Goal: Task Accomplishment & Management: Manage account settings

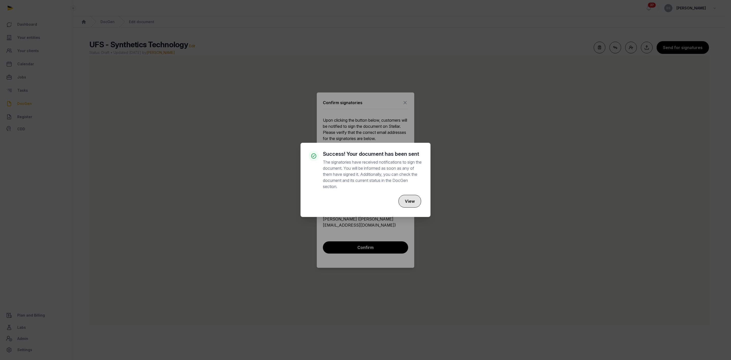
click at [406, 197] on button "View" at bounding box center [410, 201] width 23 height 13
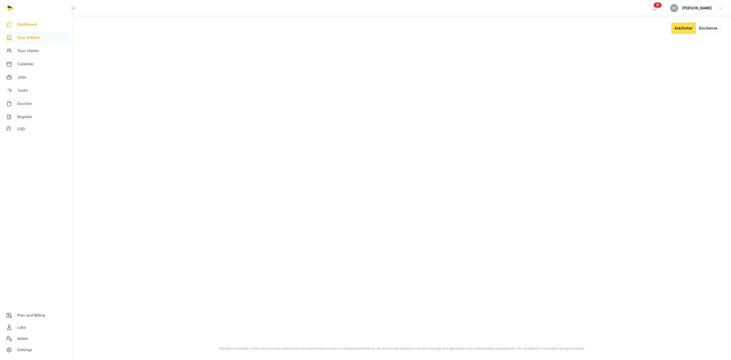
click at [53, 32] on link "Your entities" at bounding box center [36, 37] width 65 height 12
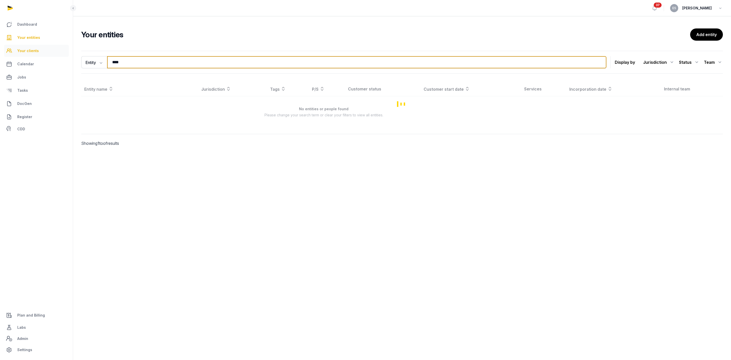
drag, startPoint x: 154, startPoint y: 62, endPoint x: 25, endPoint y: 53, distance: 129.9
click at [31, 55] on div "Dashboard Your entities Your clients Calendar Jobs Tasks DocGen Register CDD Pl…" at bounding box center [365, 180] width 731 height 360
type input "********"
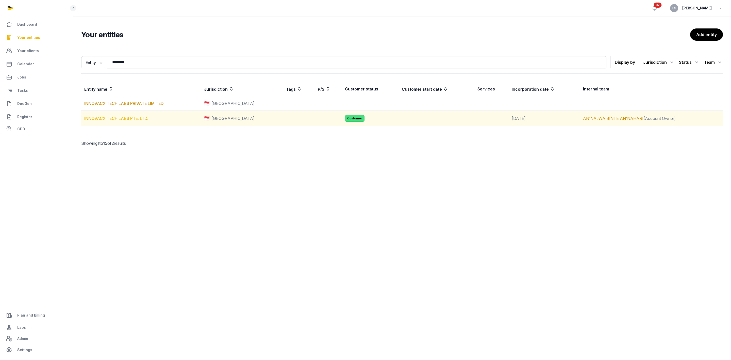
click at [129, 118] on link "INNOVACX TECH LABS PTE. LTD." at bounding box center [116, 118] width 64 height 5
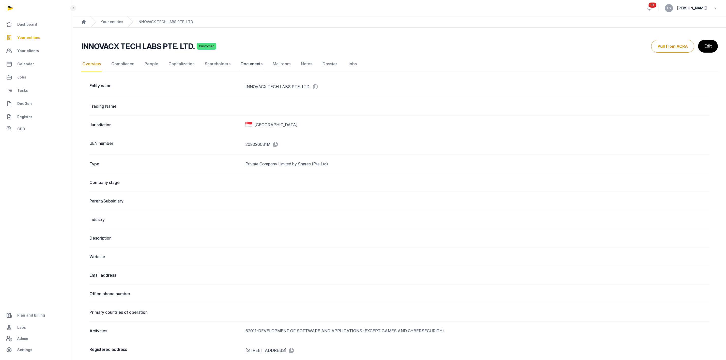
click at [247, 68] on link "Documents" at bounding box center [252, 64] width 24 height 15
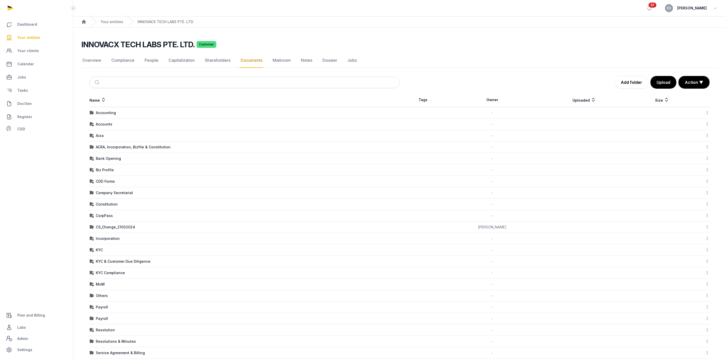
click at [101, 120] on td "Accounts" at bounding box center [244, 124] width 310 height 11
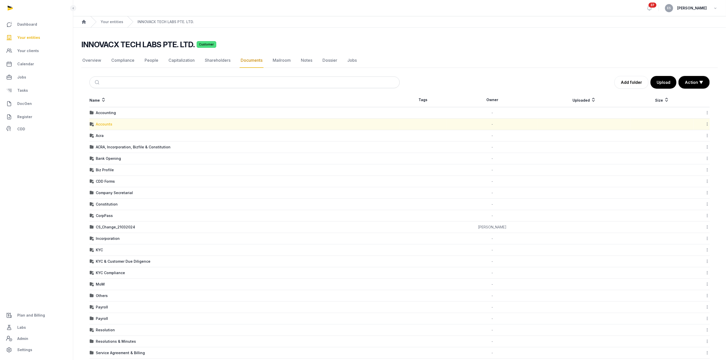
click at [105, 122] on div "Accounts" at bounding box center [104, 124] width 17 height 5
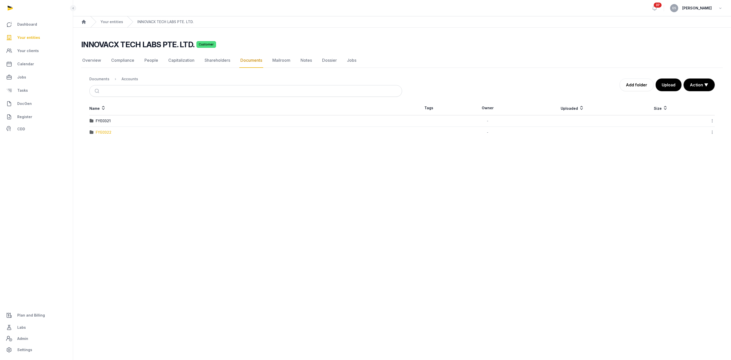
click at [102, 134] on div "FYE0322" at bounding box center [104, 132] width 16 height 5
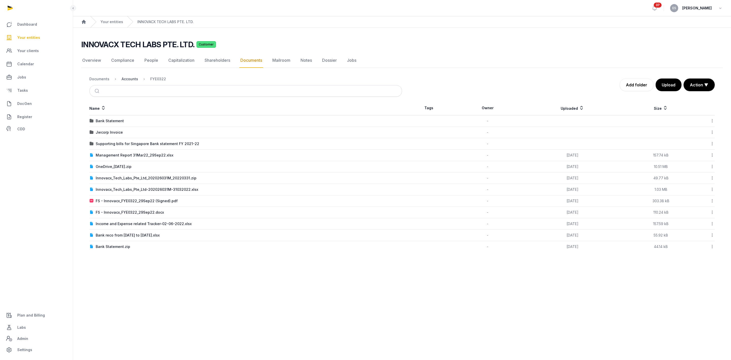
click at [123, 81] on div "Accounts" at bounding box center [130, 78] width 17 height 5
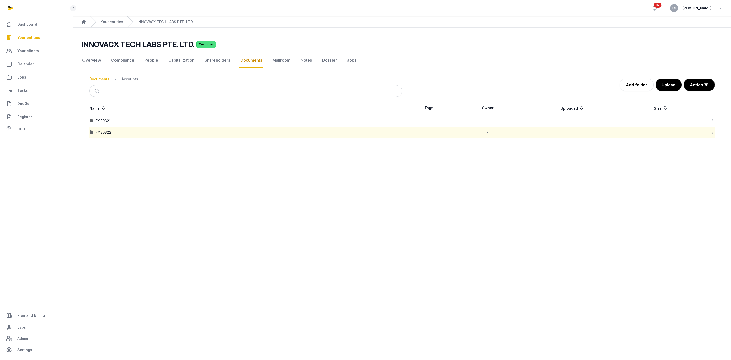
click at [105, 81] on div "Documents" at bounding box center [99, 78] width 20 height 5
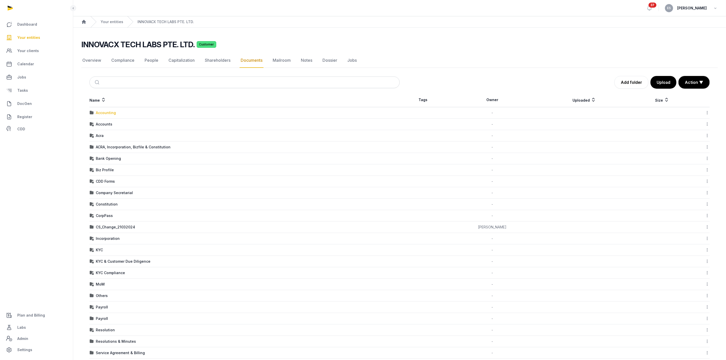
click at [112, 113] on div "Accounting" at bounding box center [106, 112] width 20 height 5
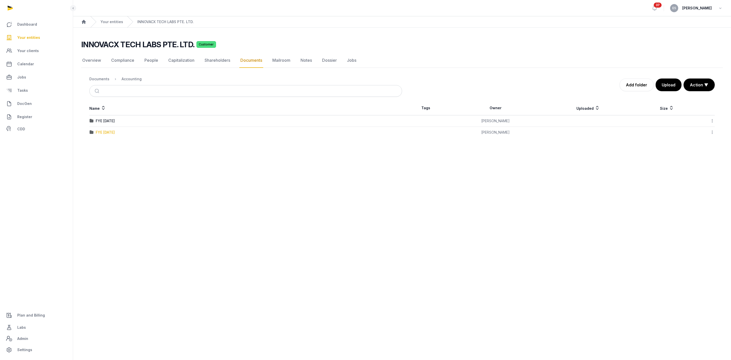
click at [115, 132] on div "FYE 31.03.2025" at bounding box center [105, 132] width 19 height 5
click at [134, 78] on div "Accounting" at bounding box center [132, 78] width 20 height 5
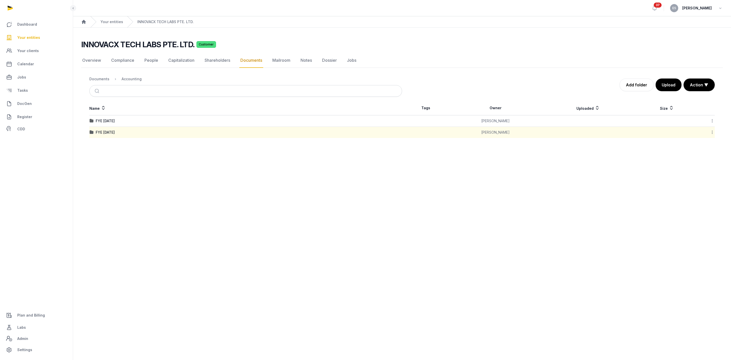
drag, startPoint x: 134, startPoint y: 182, endPoint x: 118, endPoint y: 189, distance: 16.7
click at [109, 187] on main "Open sidebar 37 ES Eric Sheh Home Your entities INNOVACX TECH LABS PTE. LTD. IN…" at bounding box center [365, 180] width 731 height 360
click at [627, 85] on link "Add folder" at bounding box center [637, 84] width 34 height 13
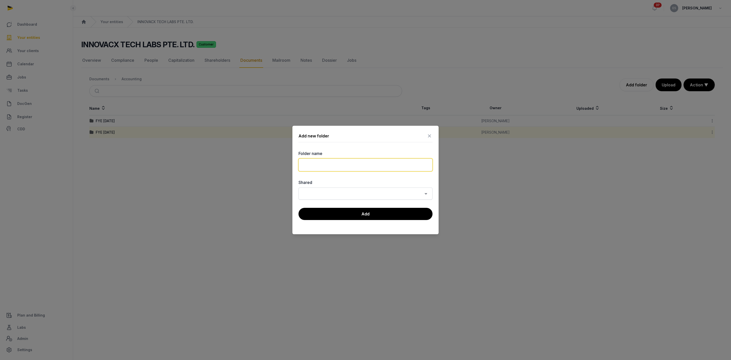
click at [353, 167] on input "text" at bounding box center [366, 164] width 134 height 13
type input "**********"
click at [343, 193] on input "Search for option" at bounding box center [362, 193] width 121 height 7
click at [304, 179] on label "Shared" at bounding box center [366, 182] width 134 height 6
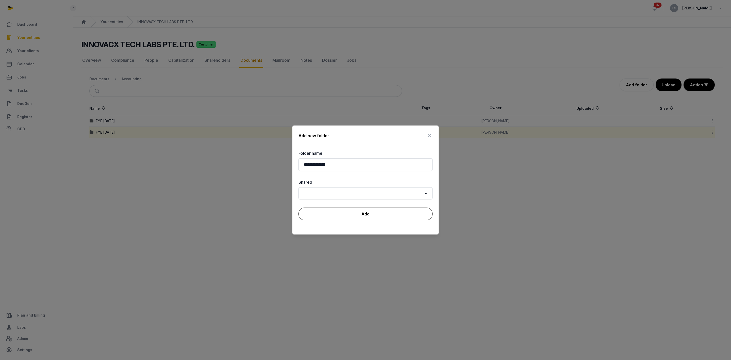
click at [321, 214] on button "Add" at bounding box center [366, 214] width 134 height 13
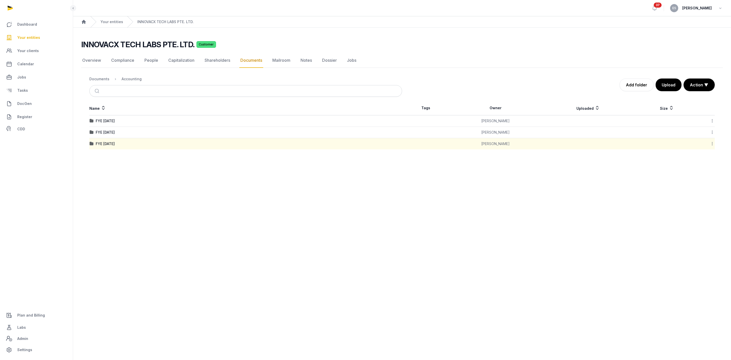
click at [288, 132] on div "FYE 31.03.2024" at bounding box center [246, 132] width 312 height 5
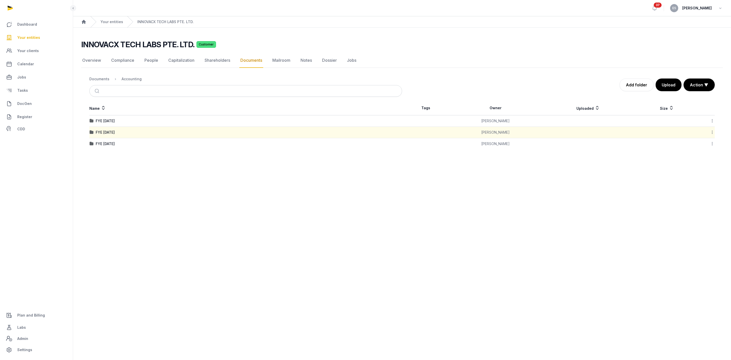
click at [288, 132] on div "FYE 31.03.2024" at bounding box center [246, 132] width 312 height 5
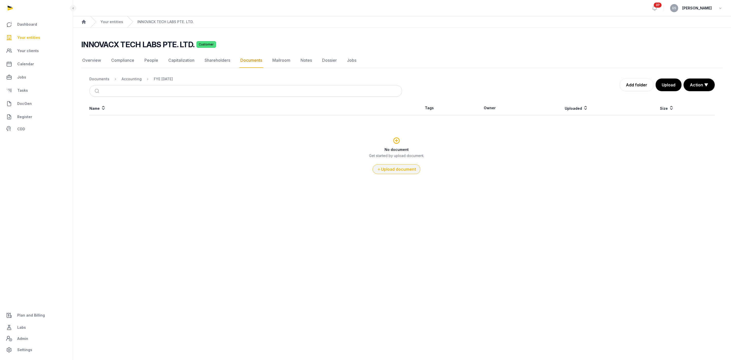
click at [394, 167] on button "Upload document" at bounding box center [397, 169] width 48 height 10
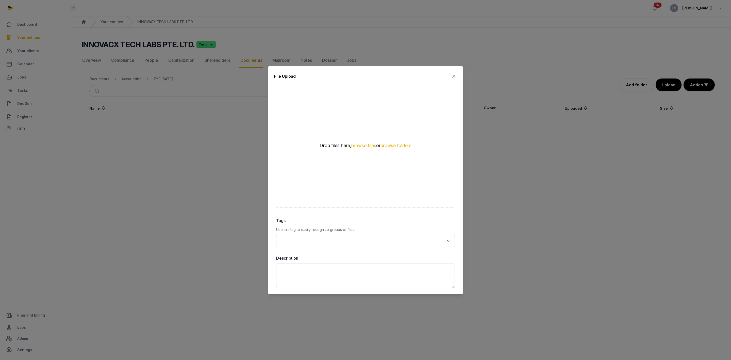
click at [368, 147] on button "browse files" at bounding box center [364, 145] width 25 height 5
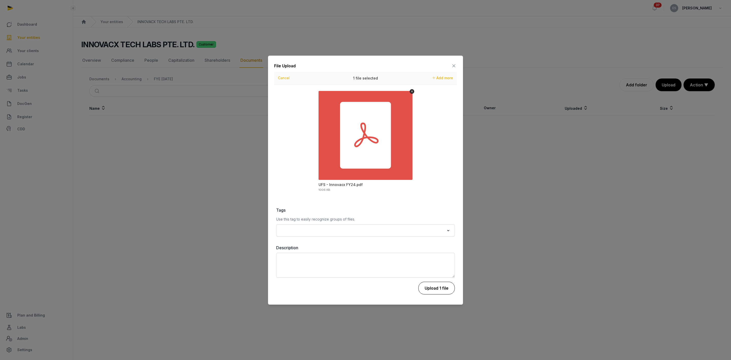
click at [436, 287] on button "Upload 1 file" at bounding box center [437, 288] width 37 height 13
